Goal: Information Seeking & Learning: Learn about a topic

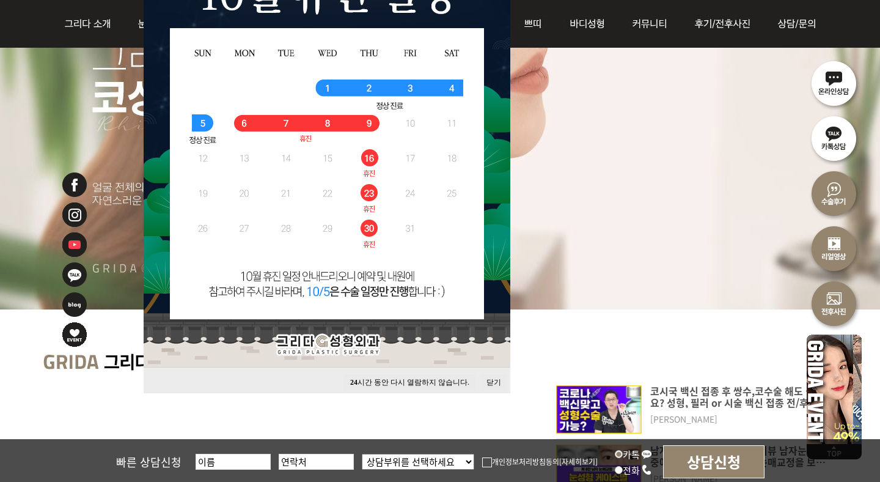
scroll to position [292, 0]
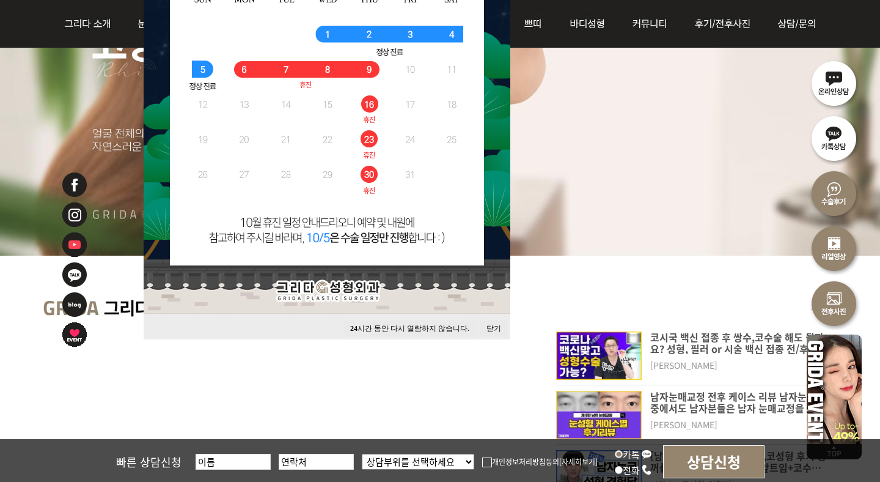
click at [486, 324] on button "닫기" at bounding box center [493, 328] width 27 height 17
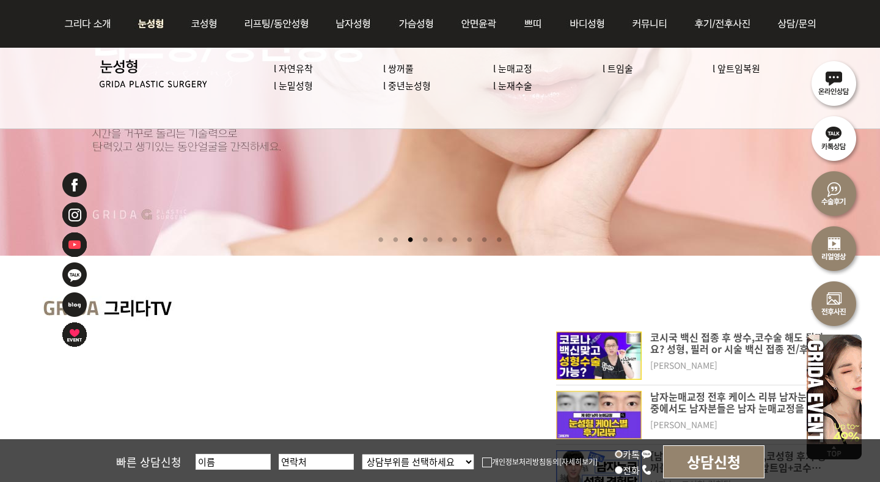
click at [510, 83] on link "l 눈재수술" at bounding box center [512, 85] width 39 height 13
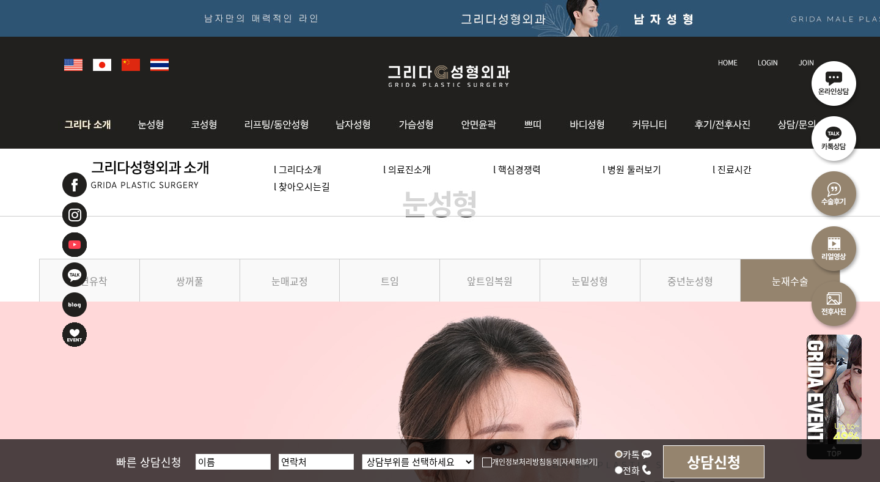
click at [87, 116] on img at bounding box center [91, 125] width 66 height 48
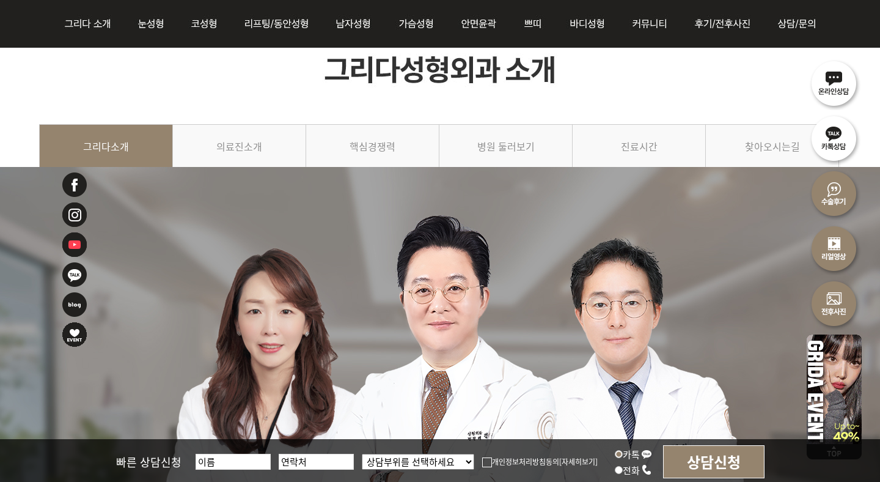
scroll to position [106, 0]
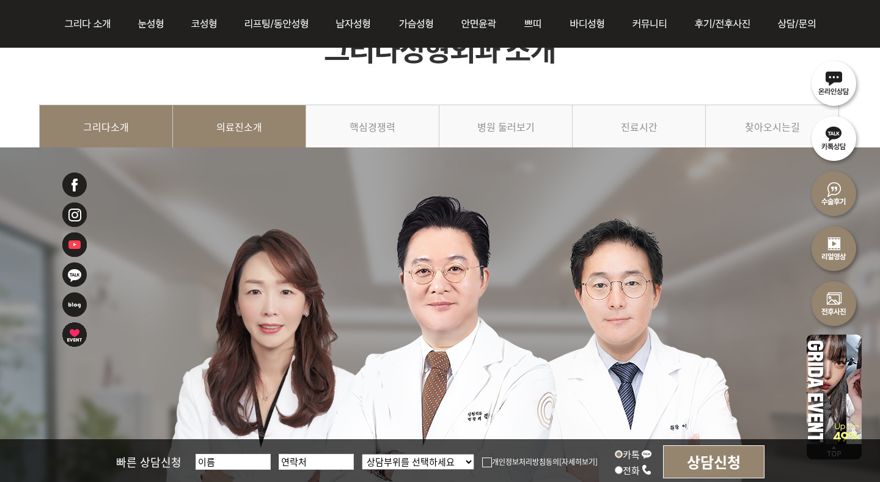
click at [263, 130] on link "의료진소개" at bounding box center [239, 133] width 133 height 56
